Goal: Information Seeking & Learning: Understand process/instructions

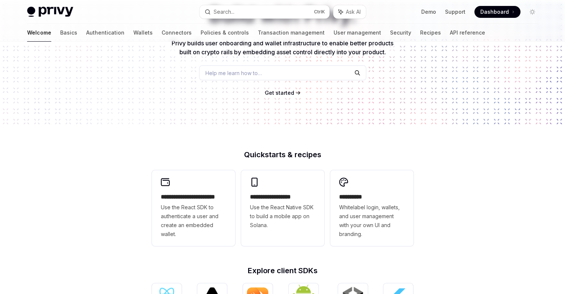
scroll to position [111, 0]
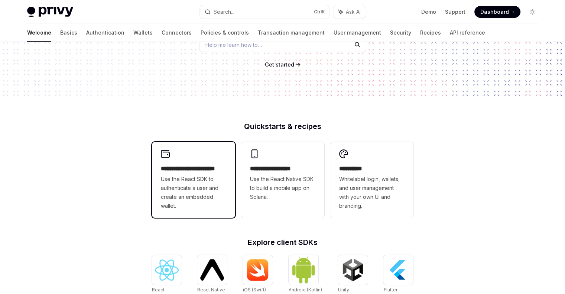
click at [195, 188] on span "Use the React SDK to authenticate a user and create an embedded wallet." at bounding box center [193, 193] width 65 height 36
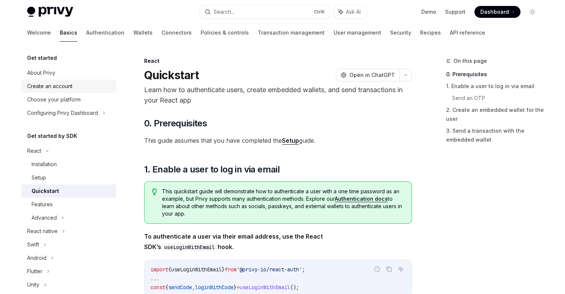
click at [52, 83] on div "Create an account" at bounding box center [49, 86] width 45 height 9
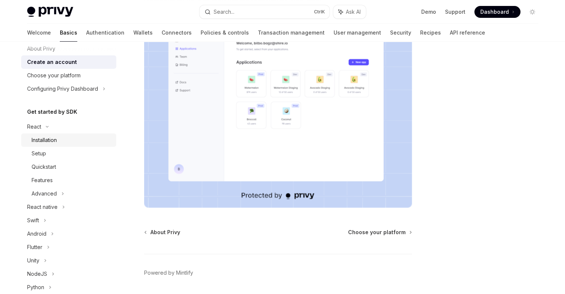
scroll to position [37, 0]
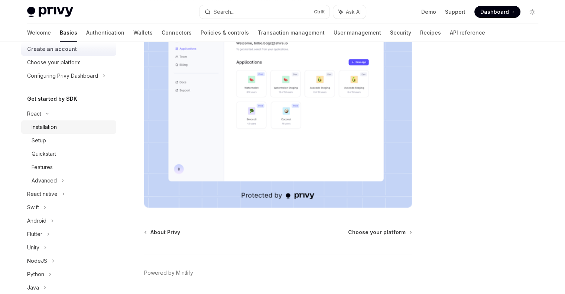
click at [49, 126] on div "Installation" at bounding box center [44, 127] width 25 height 9
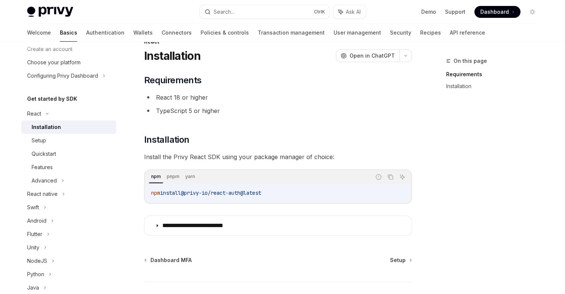
scroll to position [71, 0]
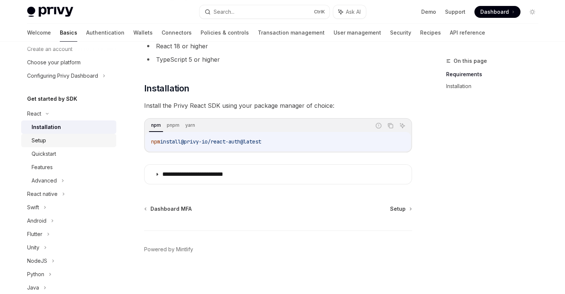
click at [46, 141] on div "Setup" at bounding box center [72, 140] width 80 height 9
type textarea "*"
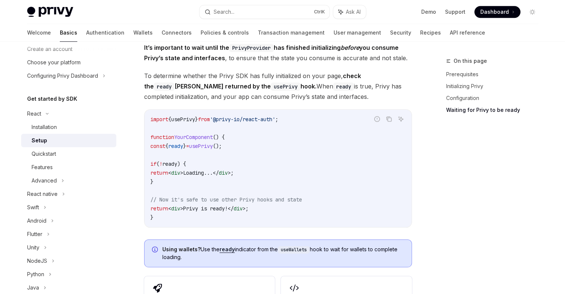
scroll to position [780, 0]
